Goal: Transaction & Acquisition: Purchase product/service

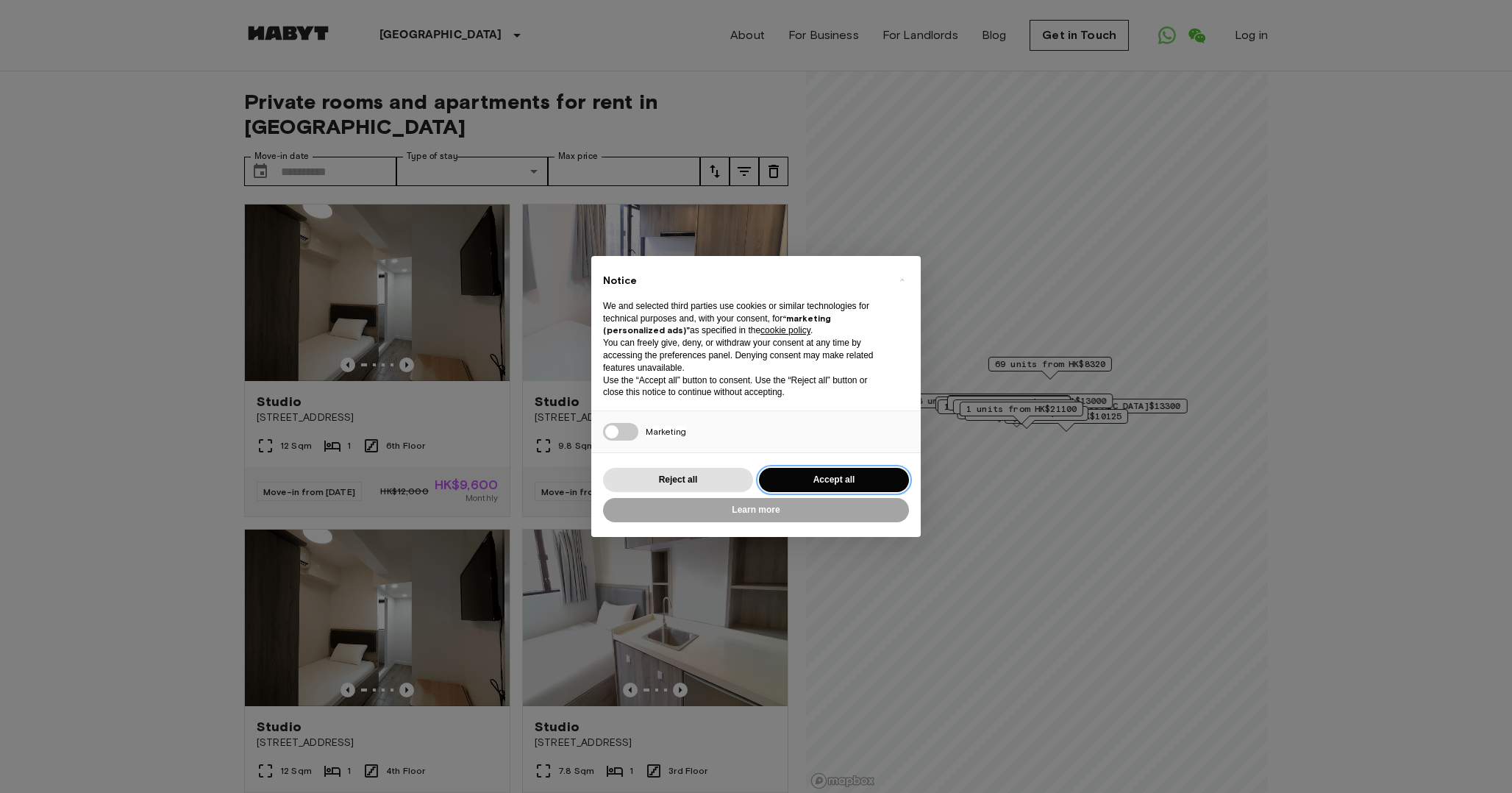
click at [836, 475] on button "Accept all" at bounding box center [834, 479] width 150 height 24
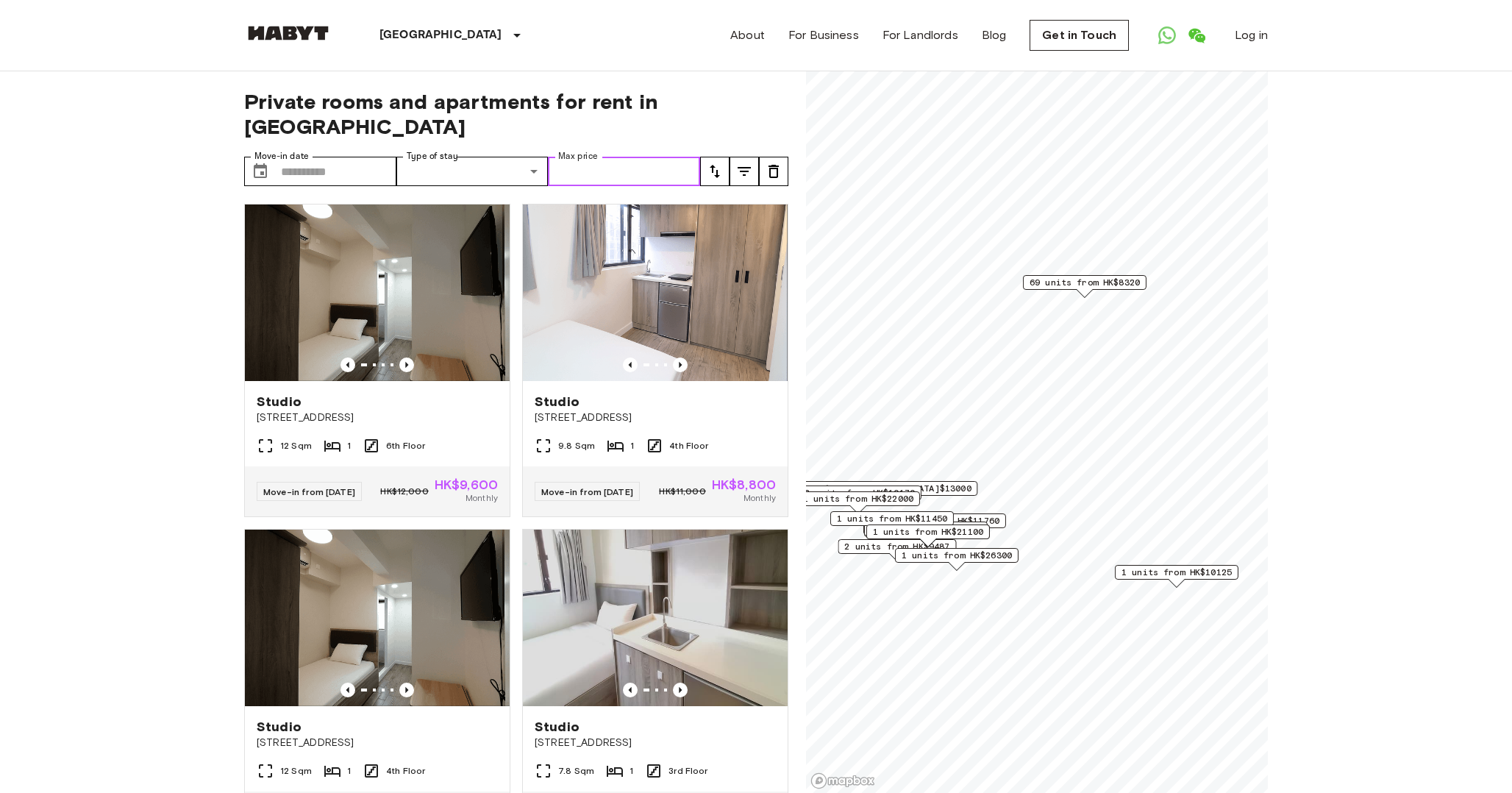
click at [631, 156] on input "Max price" at bounding box center [624, 171] width 153 height 29
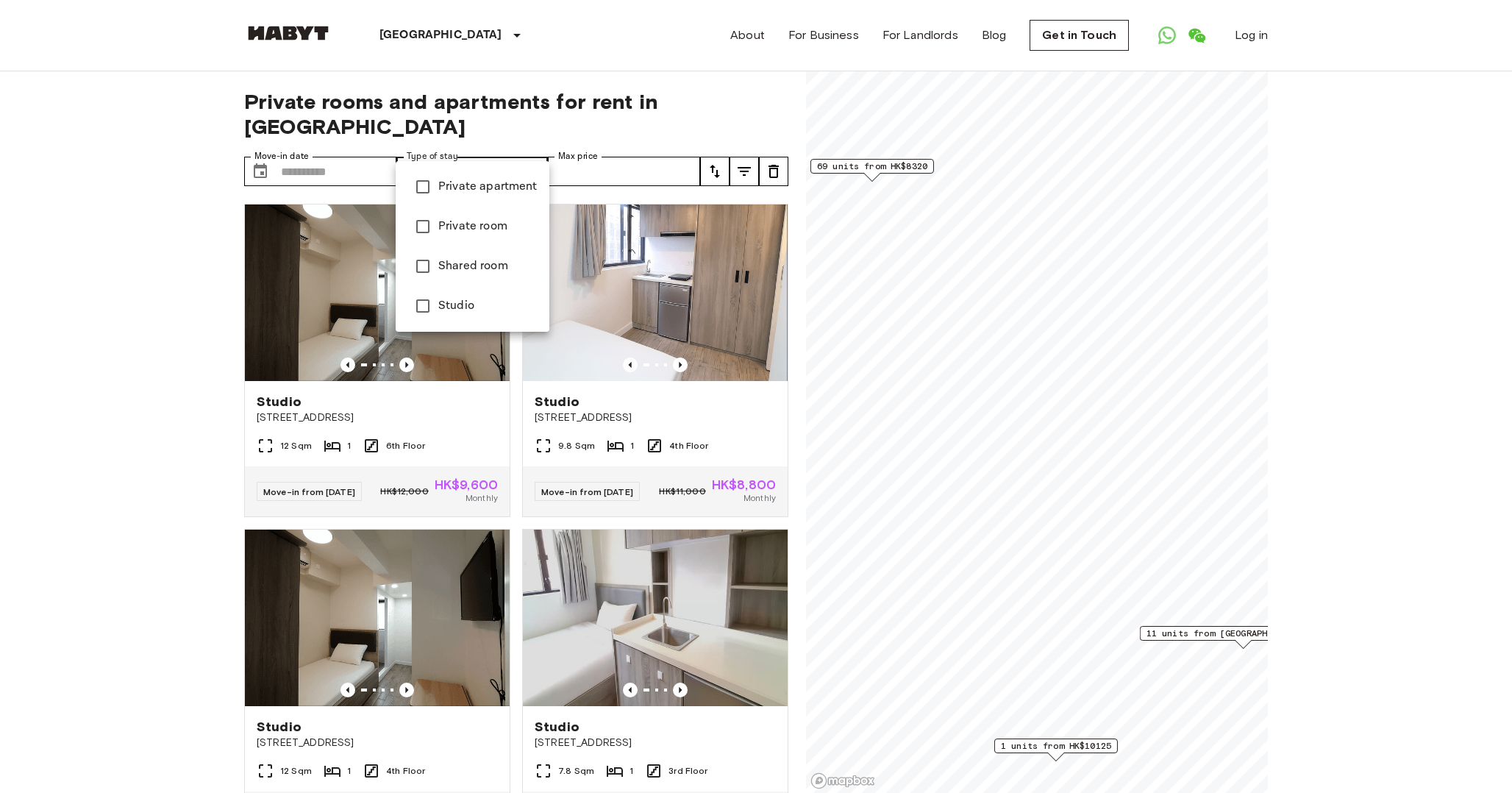
type input "**********"
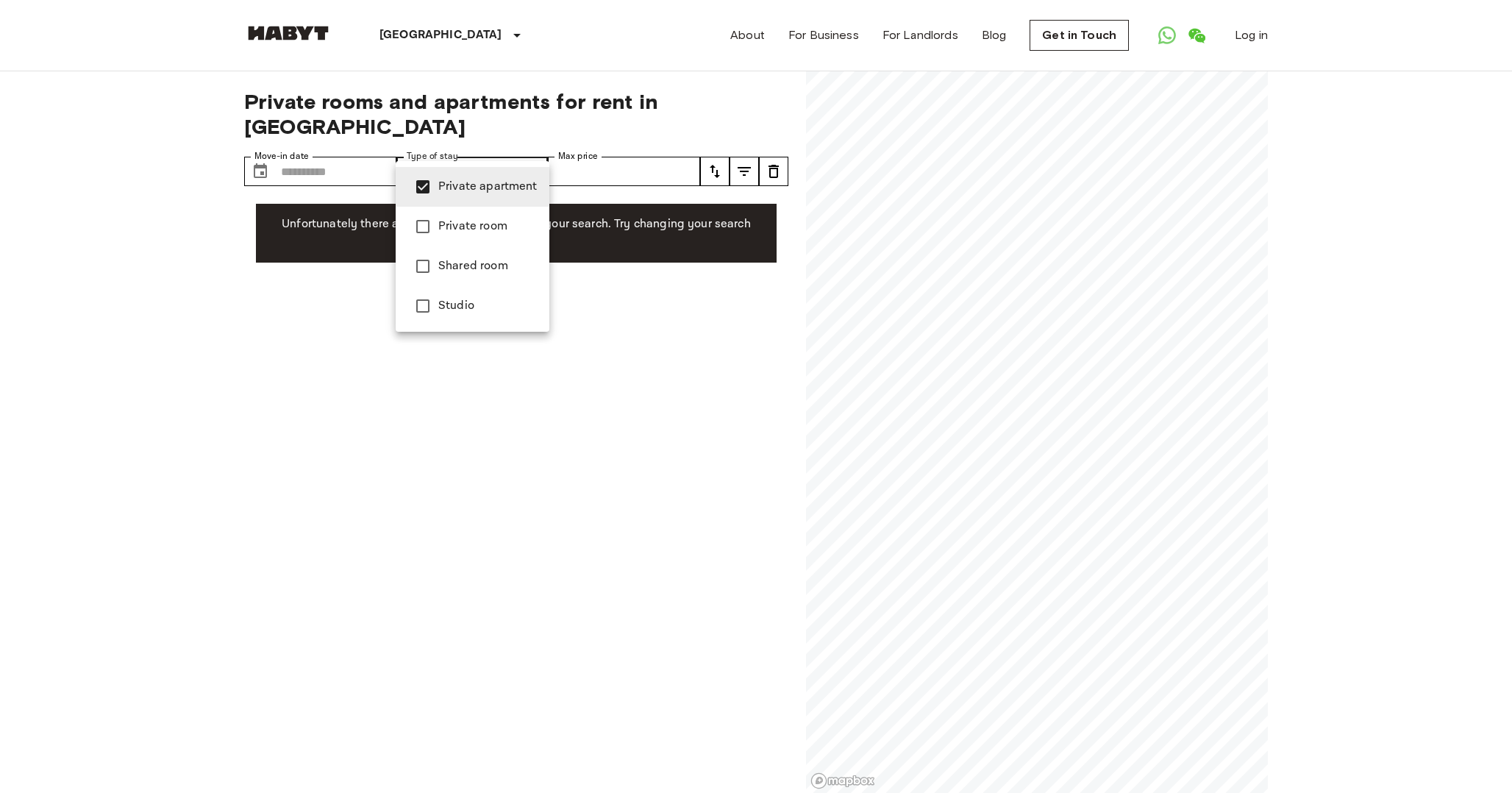
click at [633, 291] on div at bounding box center [756, 396] width 1512 height 793
